Goal: Transaction & Acquisition: Purchase product/service

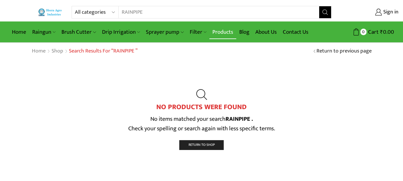
click at [218, 33] on link "Products" at bounding box center [223, 32] width 27 height 14
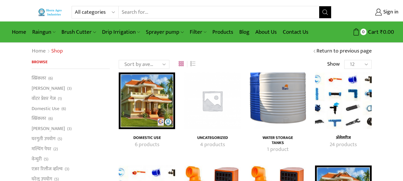
click at [167, 12] on input "Search input" at bounding box center [219, 12] width 200 height 12
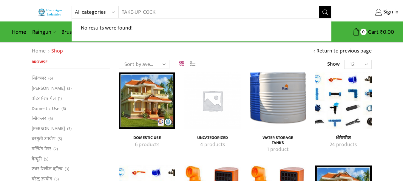
type input "TAKE-UP COCK"
click at [327, 11] on icon "Search button" at bounding box center [325, 12] width 5 height 5
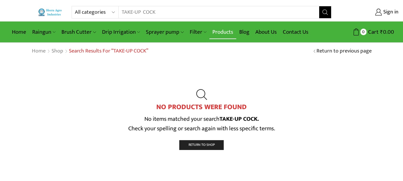
click at [216, 31] on link "Products" at bounding box center [223, 32] width 27 height 14
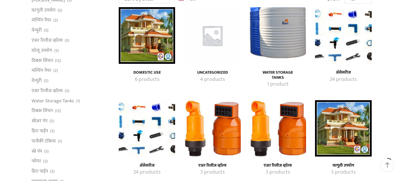
scroll to position [149, 0]
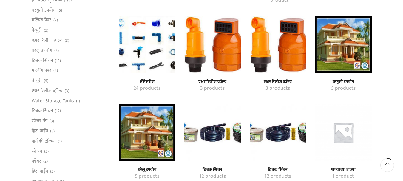
click at [165, 53] on img "Visit product category अ‍ॅसेसरीज" at bounding box center [147, 44] width 56 height 56
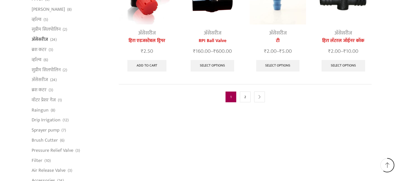
scroll to position [358, 0]
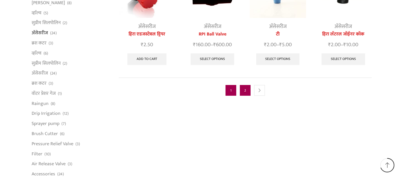
click at [246, 85] on link "2" at bounding box center [245, 90] width 11 height 11
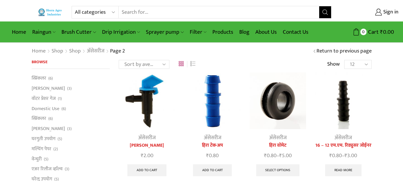
click at [357, 64] on select "12 24 36 All" at bounding box center [358, 64] width 27 height 9
select select "36"
click at [345, 60] on select "12 24 36 All" at bounding box center [358, 64] width 27 height 9
click at [357, 67] on select "12 24 36 All" at bounding box center [358, 64] width 27 height 9
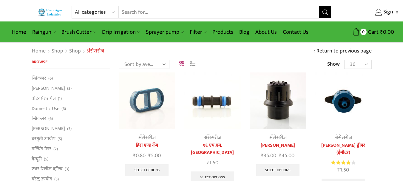
click at [356, 65] on select "12 24 36 All" at bounding box center [358, 64] width 27 height 9
select select "-1"
click at [345, 60] on select "12 24 36 All" at bounding box center [358, 64] width 27 height 9
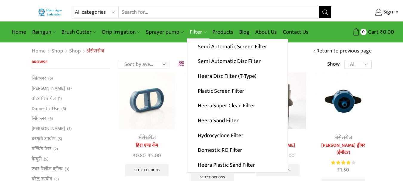
click at [195, 32] on link "Filter" at bounding box center [198, 32] width 23 height 14
click at [217, 92] on link "Plastic Screen Filter" at bounding box center [237, 91] width 101 height 15
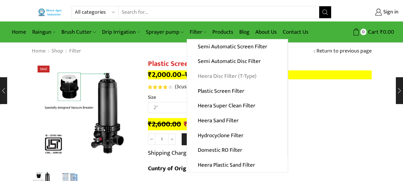
click at [215, 77] on link "Heera Disc Filter (T-Type)" at bounding box center [237, 76] width 101 height 15
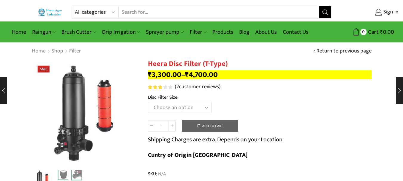
click at [179, 105] on select "Choose an option 2" Disc Filter 2.5" Disc Filter 3" Disc Filter 40m3 3" Disc Fi…" at bounding box center [180, 107] width 64 height 11
click at [148, 102] on select "Choose an option 2" Disc Filter 2.5" Disc Filter 3" Disc Filter 40m3 3" Disc Fi…" at bounding box center [180, 107] width 64 height 11
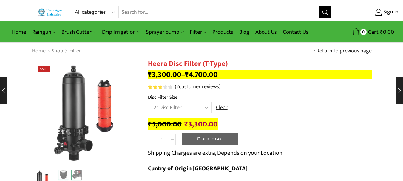
click at [251, 98] on th "Disc Filter Size" at bounding box center [260, 98] width 224 height 9
click at [166, 12] on input "Search input" at bounding box center [219, 12] width 200 height 12
click at [158, 104] on select "Choose an option 2" Disc Filter 2.5" Disc Filter 3" Disc Filter 40m3 3" Disc Fi…" at bounding box center [180, 107] width 64 height 11
click at [148, 102] on select "Choose an option 2" Disc Filter 2.5" Disc Filter 3" Disc Filter 40m3 3" Disc Fi…" at bounding box center [180, 107] width 64 height 11
select select "2-5-disc-filter"
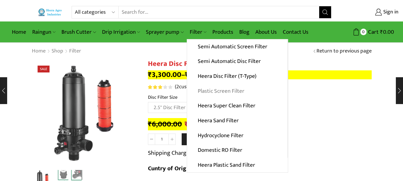
click at [211, 89] on link "Plastic Screen Filter" at bounding box center [237, 91] width 101 height 15
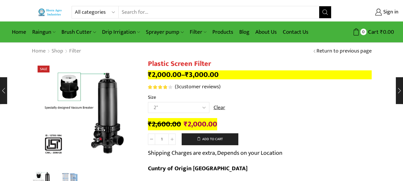
click at [169, 108] on select "Choose an option 2" 2.5" 3" 40M Cube 3" 50M Cube" at bounding box center [179, 107] width 62 height 11
click at [282, 102] on th "Size" at bounding box center [260, 98] width 224 height 9
